Goal: Information Seeking & Learning: Find contact information

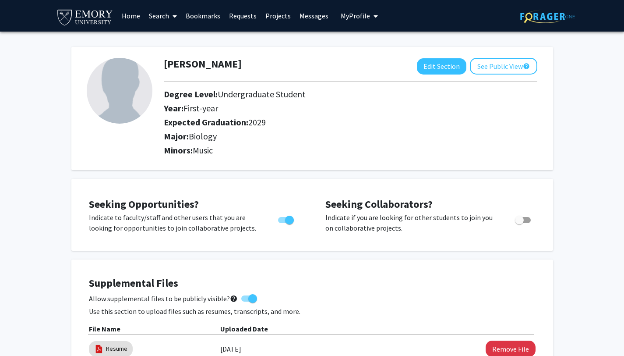
click at [147, 14] on link "Search" at bounding box center [163, 15] width 37 height 31
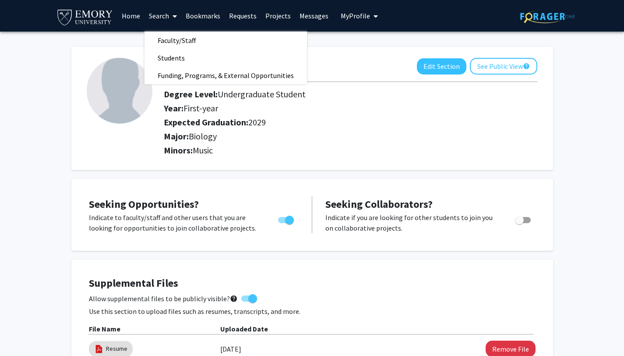
click at [205, 11] on link "Bookmarks" at bounding box center [202, 15] width 43 height 31
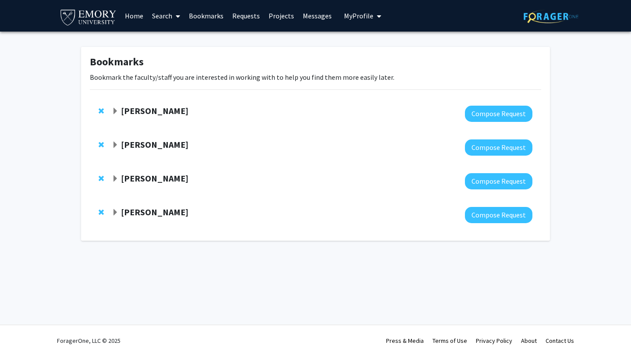
click at [135, 107] on strong "[PERSON_NAME]" at bounding box center [154, 110] width 67 height 11
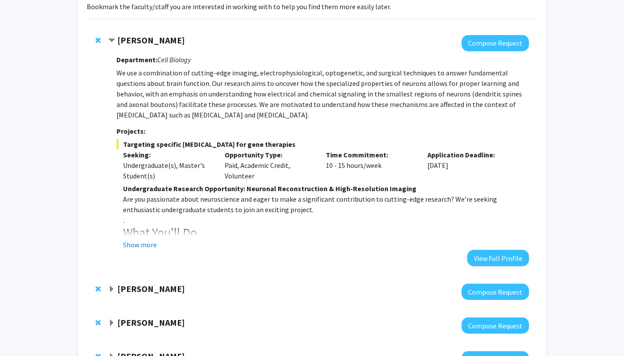
scroll to position [145, 0]
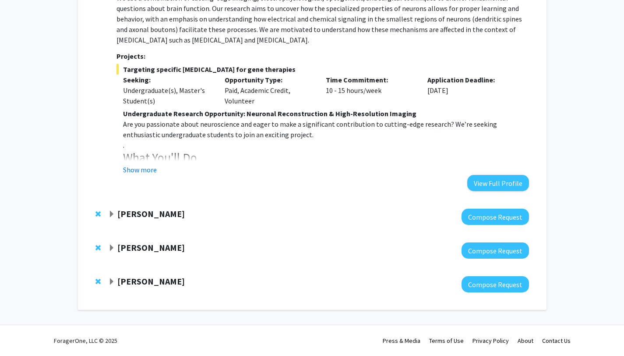
click at [130, 218] on strong "[PERSON_NAME]" at bounding box center [150, 213] width 67 height 11
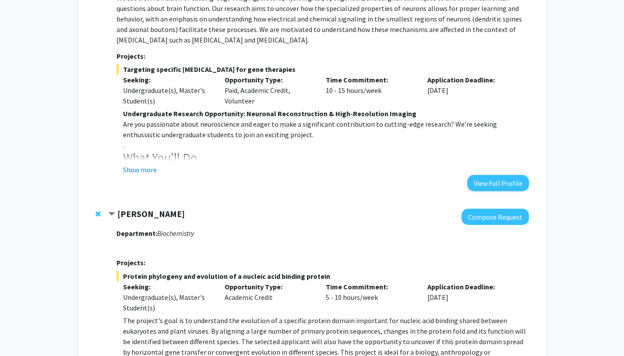
scroll to position [318, 0]
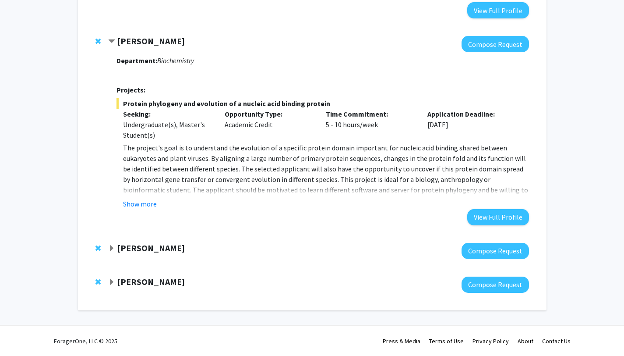
click at [154, 251] on strong "[PERSON_NAME]" at bounding box center [150, 247] width 67 height 11
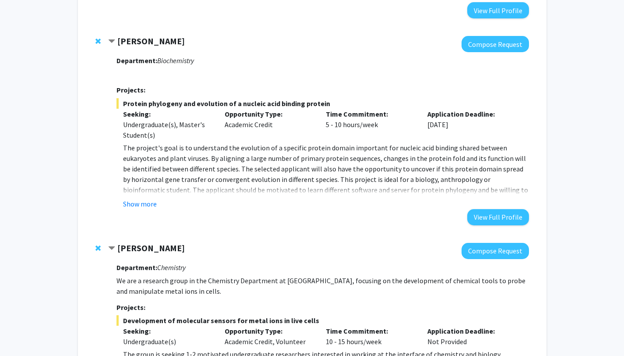
scroll to position [491, 0]
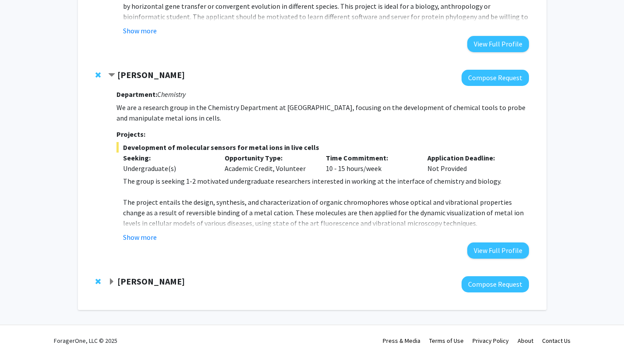
click at [158, 281] on strong "[PERSON_NAME]" at bounding box center [150, 281] width 67 height 11
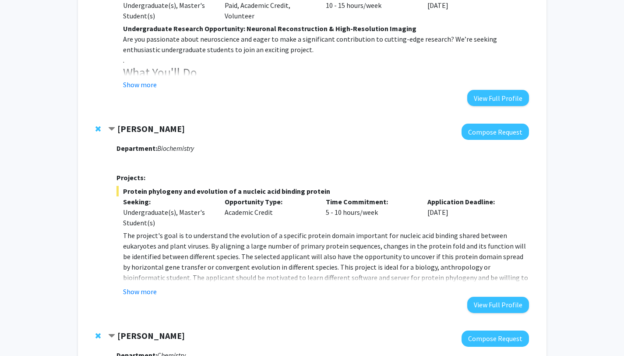
scroll to position [234, 0]
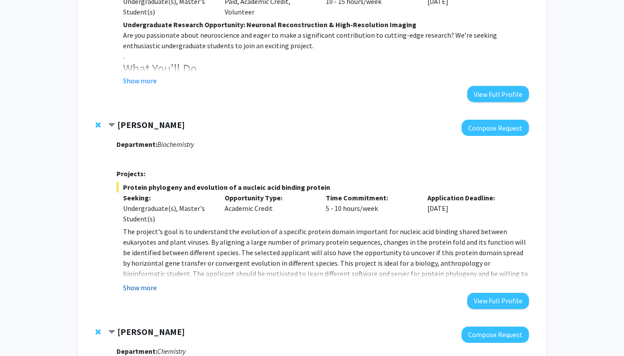
click at [133, 286] on button "Show more" at bounding box center [140, 287] width 34 height 11
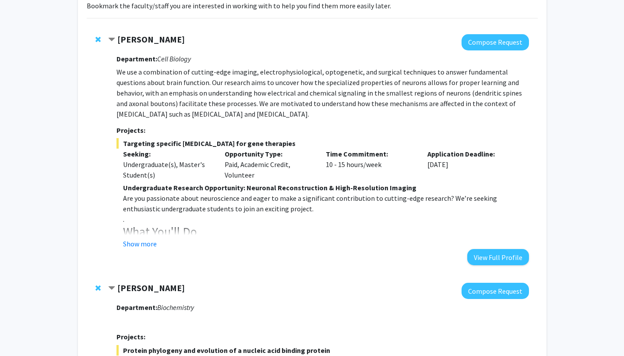
scroll to position [63, 0]
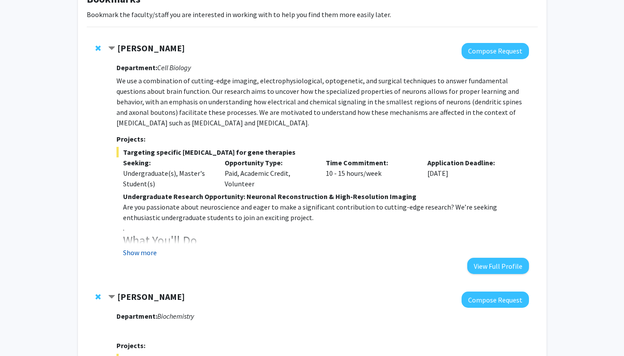
click at [130, 250] on button "Show more" at bounding box center [140, 252] width 34 height 11
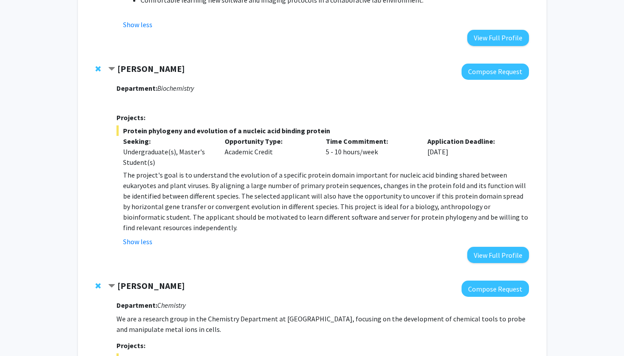
scroll to position [451, 0]
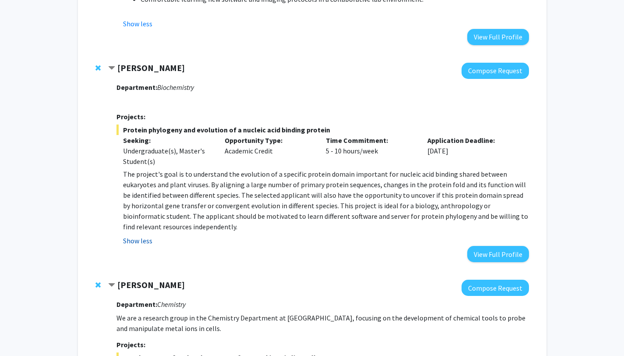
click at [144, 241] on button "Show less" at bounding box center [137, 240] width 29 height 11
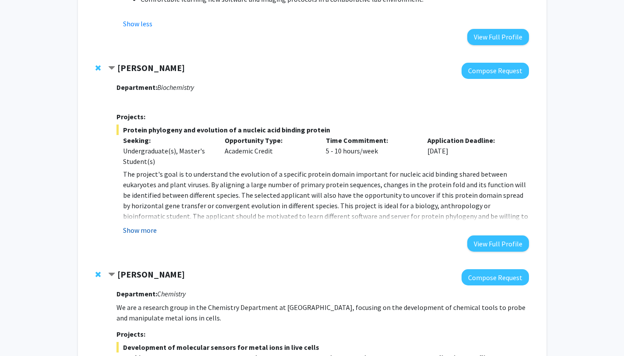
click at [138, 229] on button "Show more" at bounding box center [140, 230] width 34 height 11
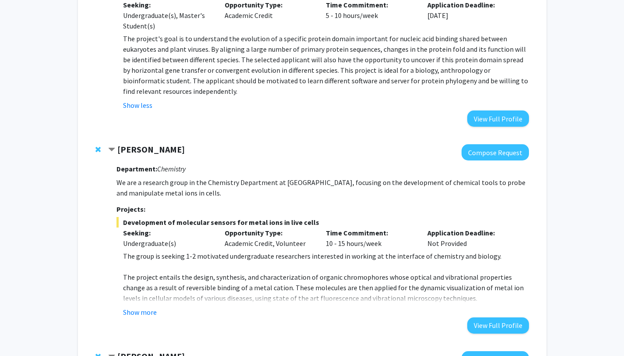
scroll to position [587, 0]
click at [149, 314] on button "Show more" at bounding box center [140, 311] width 34 height 11
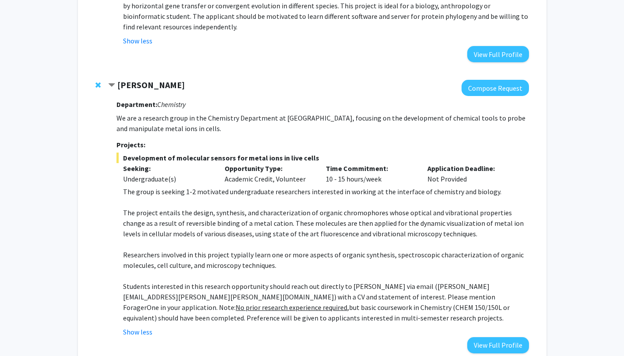
scroll to position [652, 0]
click at [161, 82] on strong "[PERSON_NAME]" at bounding box center [150, 84] width 67 height 11
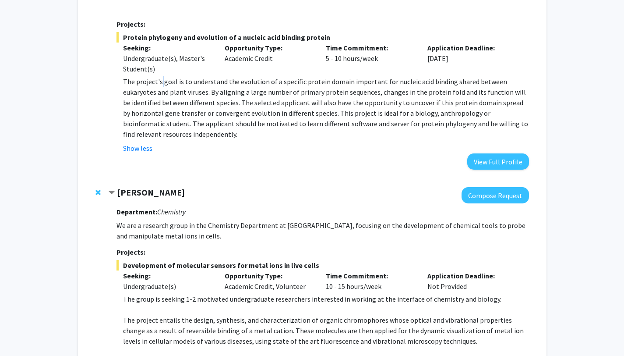
click at [161, 82] on p "The project's goal is to understand the evolution of a specific protein domain …" at bounding box center [326, 107] width 406 height 63
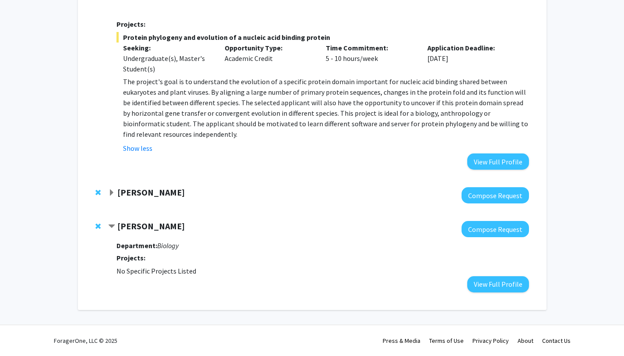
click at [143, 192] on strong "[PERSON_NAME]" at bounding box center [150, 192] width 67 height 11
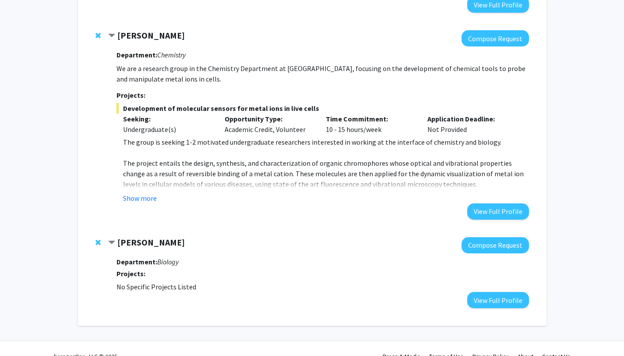
scroll to position [706, 0]
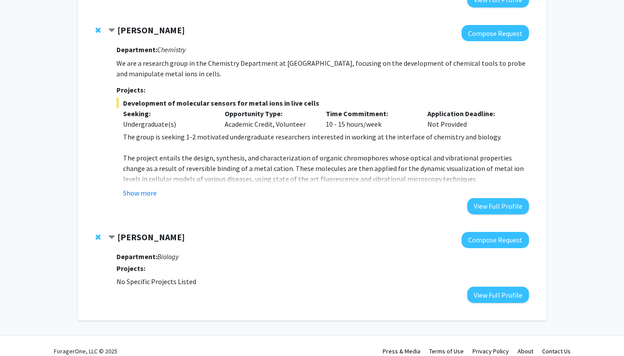
drag, startPoint x: 185, startPoint y: 25, endPoint x: 114, endPoint y: 28, distance: 71.0
click at [114, 28] on div "[PERSON_NAME]" at bounding box center [202, 30] width 189 height 11
copy div "[PERSON_NAME]"
click at [149, 198] on div "Department: Chemistry We are a research group in the Chemistry Department at [G…" at bounding box center [323, 127] width 412 height 173
click at [146, 190] on button "Show more" at bounding box center [140, 193] width 34 height 11
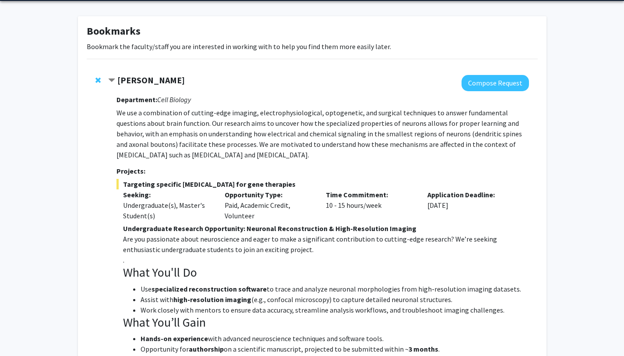
scroll to position [0, 0]
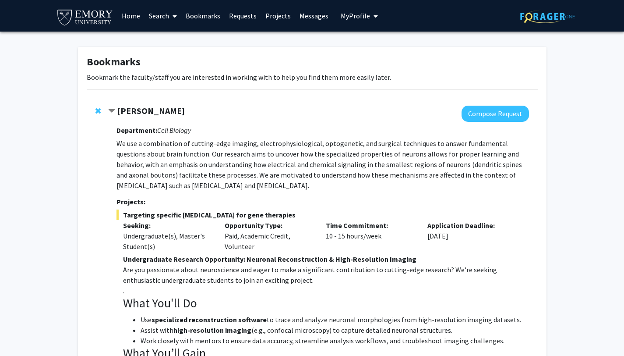
click at [165, 21] on link "Search" at bounding box center [163, 15] width 37 height 31
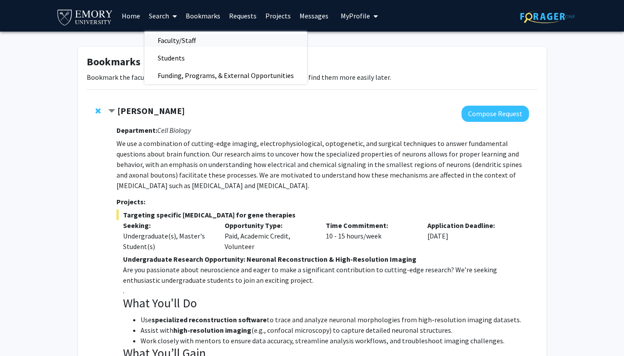
click at [180, 39] on span "Faculty/Staff" at bounding box center [177, 41] width 64 height 18
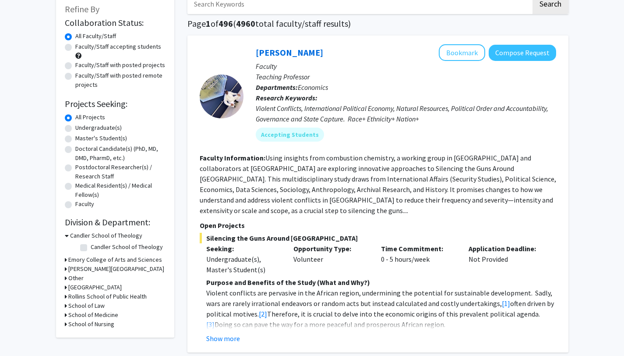
scroll to position [53, 0]
click at [75, 129] on label "Undergraduate(s)" at bounding box center [98, 127] width 46 height 9
click at [75, 128] on input "Undergraduate(s)" at bounding box center [78, 126] width 6 height 6
radio input "true"
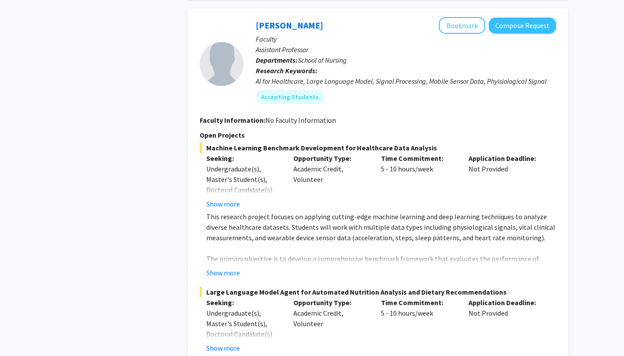
scroll to position [1290, 0]
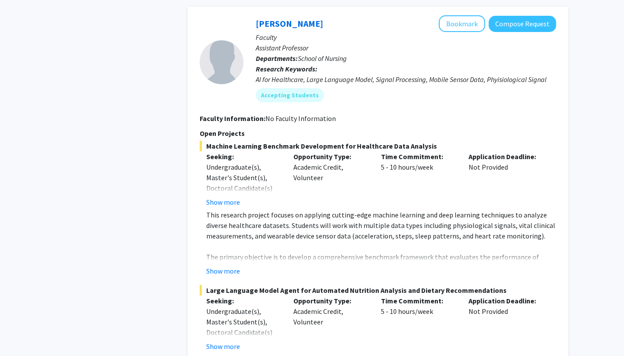
click at [220, 244] on fg-project-list "Machine Learning Benchmark Development for Healthcare Data Analysis Seeking: Un…" at bounding box center [378, 281] width 357 height 280
click at [220, 266] on button "Show more" at bounding box center [223, 271] width 34 height 11
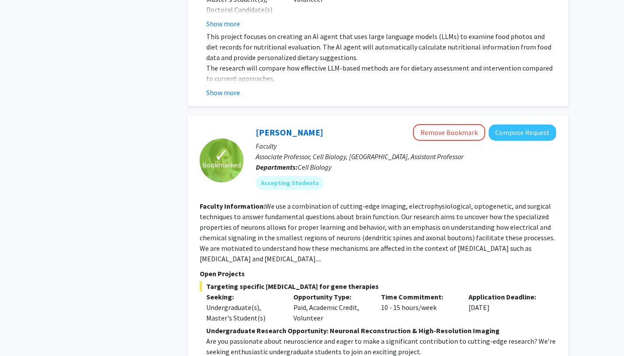
scroll to position [1890, 0]
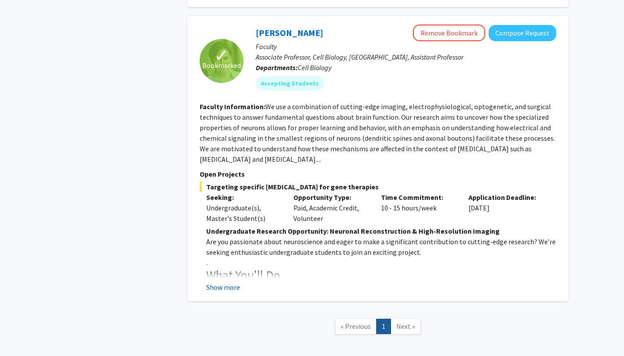
click at [220, 282] on button "Show more" at bounding box center [223, 287] width 34 height 11
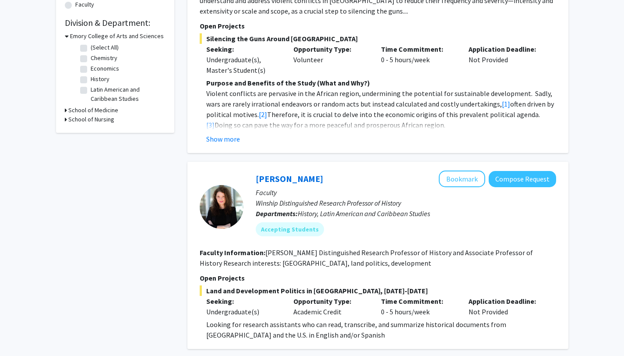
scroll to position [69, 0]
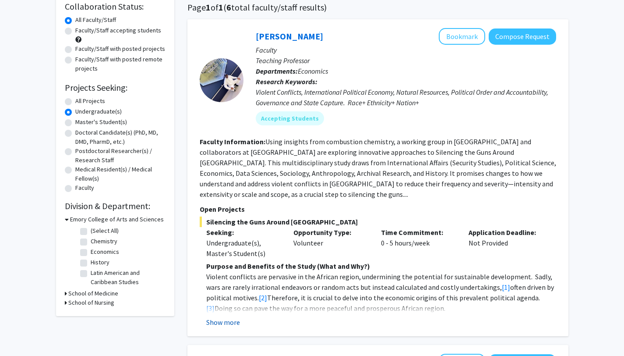
click at [223, 317] on button "Show more" at bounding box center [223, 322] width 34 height 11
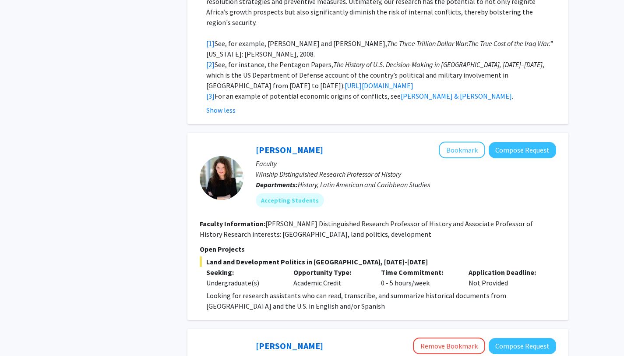
scroll to position [635, 0]
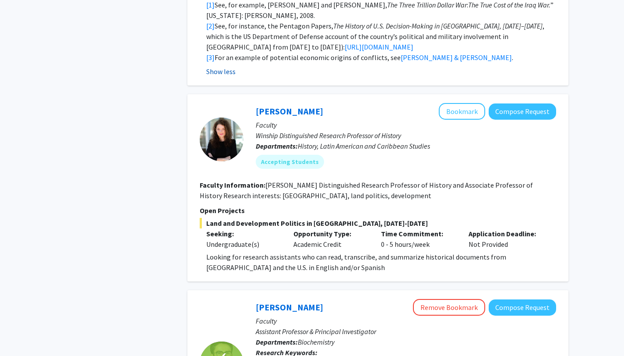
click at [223, 66] on button "Show less" at bounding box center [220, 71] width 29 height 11
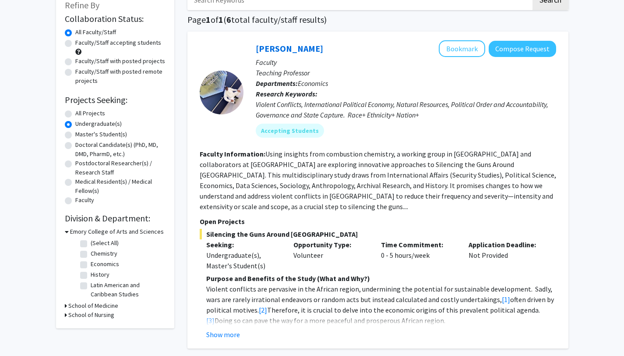
scroll to position [0, 0]
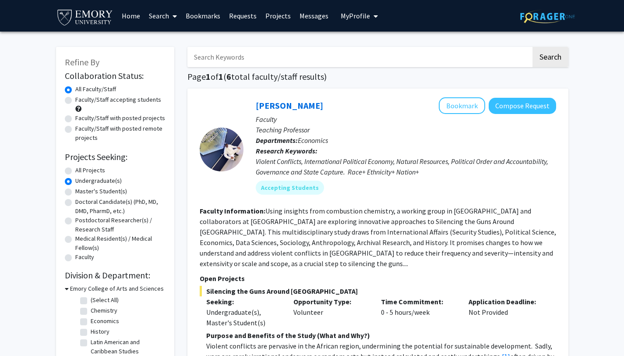
click at [75, 172] on label "All Projects" at bounding box center [90, 170] width 30 height 9
click at [75, 171] on input "All Projects" at bounding box center [78, 169] width 6 height 6
radio input "true"
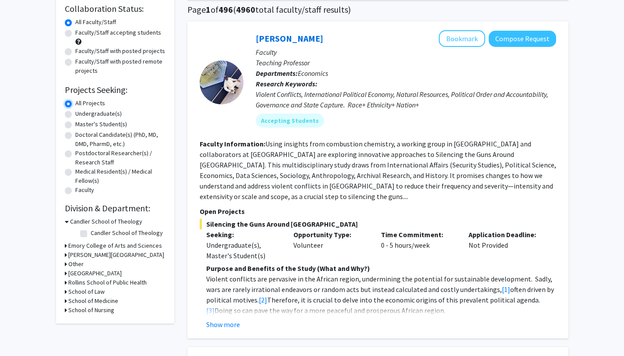
scroll to position [67, 0]
click at [65, 282] on icon at bounding box center [66, 281] width 2 height 9
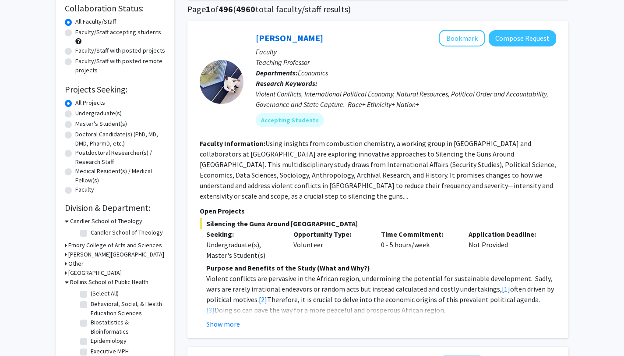
scroll to position [135, 0]
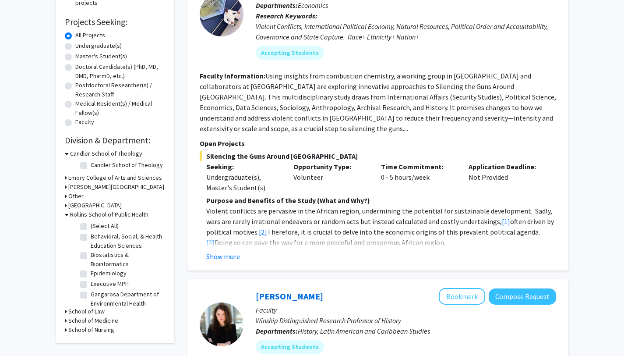
click at [67, 177] on div "Emory College of Arts and Sciences" at bounding box center [115, 177] width 101 height 9
click at [66, 177] on icon at bounding box center [66, 177] width 2 height 9
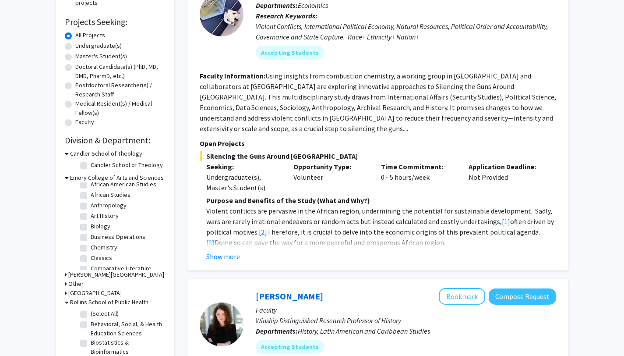
scroll to position [18, 0]
click at [91, 226] on label "Biology" at bounding box center [101, 223] width 20 height 9
click at [91, 225] on input "Biology" at bounding box center [94, 222] width 6 height 6
checkbox input "true"
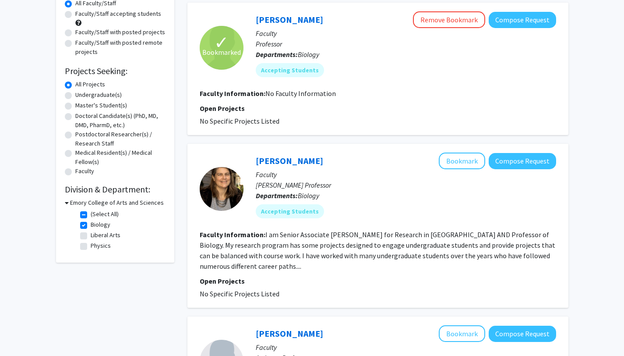
scroll to position [86, 0]
click at [271, 162] on link "[PERSON_NAME]" at bounding box center [289, 160] width 67 height 11
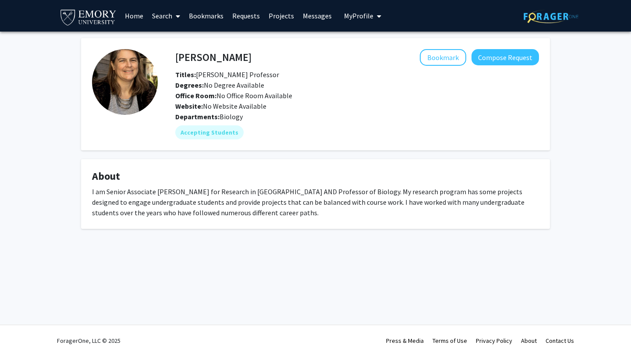
drag, startPoint x: 244, startPoint y: 55, endPoint x: 168, endPoint y: 55, distance: 75.8
click at [168, 55] on div "[PERSON_NAME] Bookmark Compose Request Titles: [PERSON_NAME] Professor Degrees:…" at bounding box center [348, 94] width 381 height 90
drag, startPoint x: 178, startPoint y: 56, endPoint x: 258, endPoint y: 53, distance: 79.8
click at [259, 55] on div "[PERSON_NAME] Bookmark Compose Request" at bounding box center [357, 57] width 377 height 17
click at [209, 53] on h4 "[PERSON_NAME]" at bounding box center [213, 57] width 76 height 16
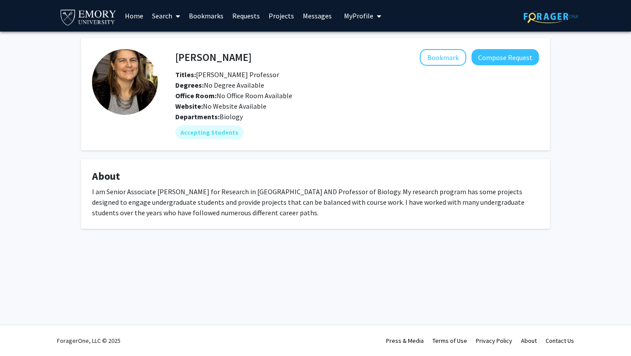
click at [209, 53] on h4 "[PERSON_NAME]" at bounding box center [213, 57] width 76 height 16
copy h4 "[PERSON_NAME]"
